Goal: Information Seeking & Learning: Learn about a topic

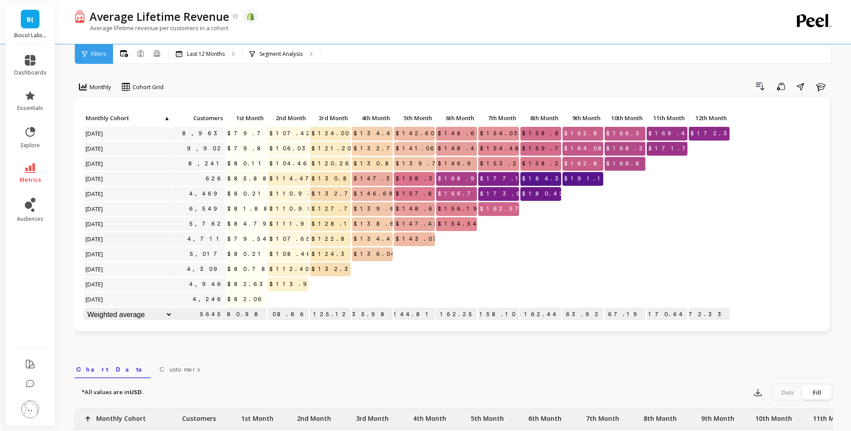
click at [332, 268] on span "$132.32" at bounding box center [336, 268] width 52 height 13
click at [361, 270] on div at bounding box center [372, 269] width 41 height 14
click at [222, 56] on p "Last 12 Months" at bounding box center [206, 54] width 38 height 7
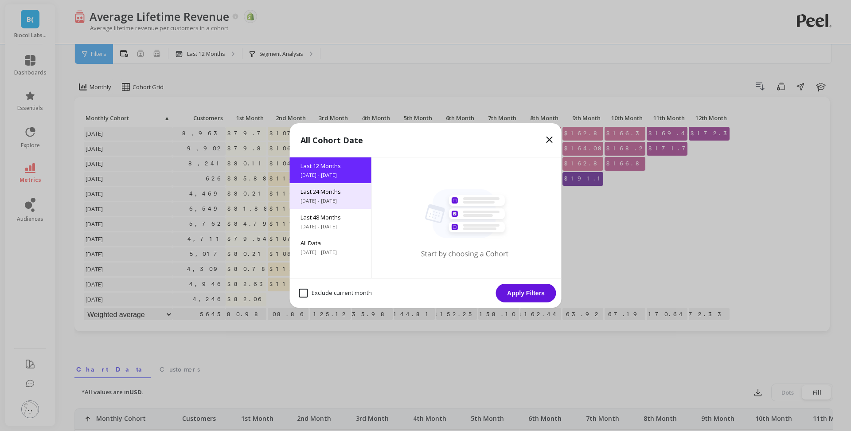
click at [343, 194] on span "Last 24 Months" at bounding box center [330, 191] width 60 height 8
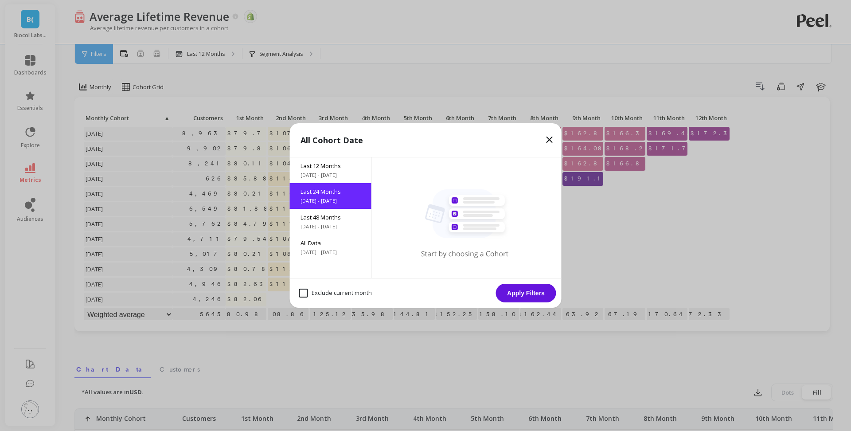
click at [526, 291] on button "Apply Filters" at bounding box center [526, 293] width 60 height 19
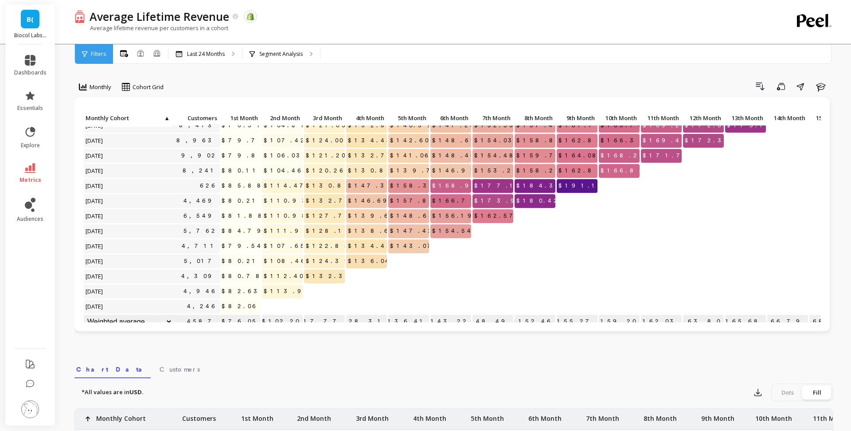
scroll to position [177, 7]
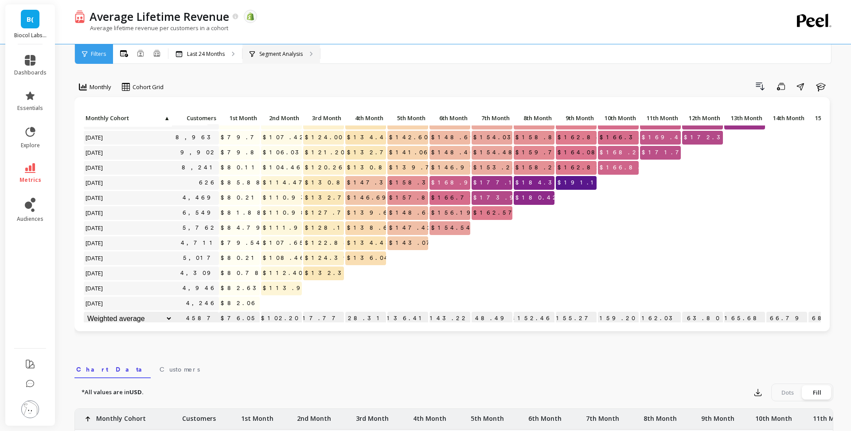
click at [289, 59] on div "Segment Analysis" at bounding box center [281, 53] width 78 height 19
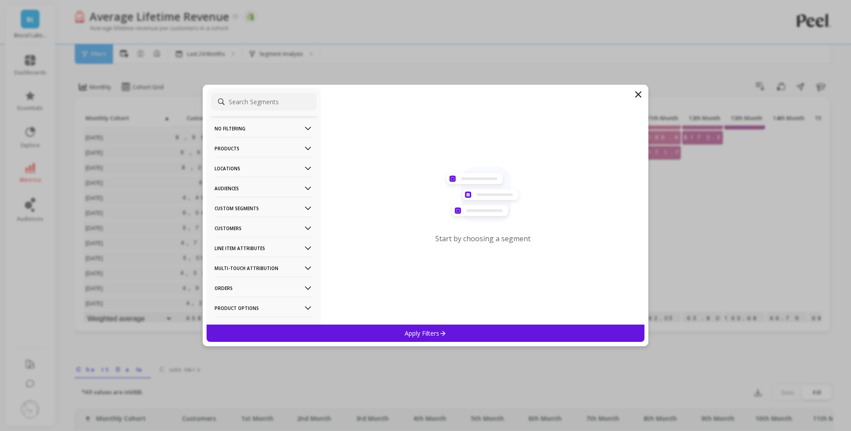
click at [257, 186] on p "Audiences" at bounding box center [263, 188] width 98 height 23
click at [253, 155] on p "Products" at bounding box center [263, 148] width 98 height 23
click at [251, 207] on div "Products" at bounding box center [263, 212] width 105 height 14
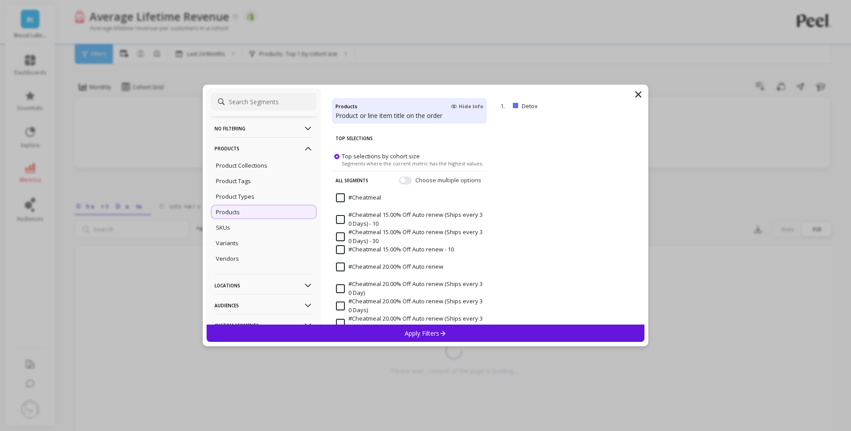
click at [452, 335] on div "Apply Filters" at bounding box center [426, 332] width 438 height 17
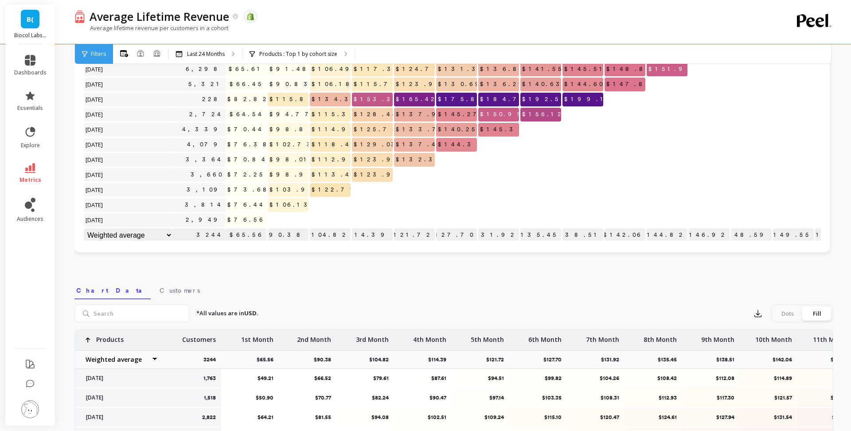
scroll to position [82, 0]
